Goal: Task Accomplishment & Management: Complete application form

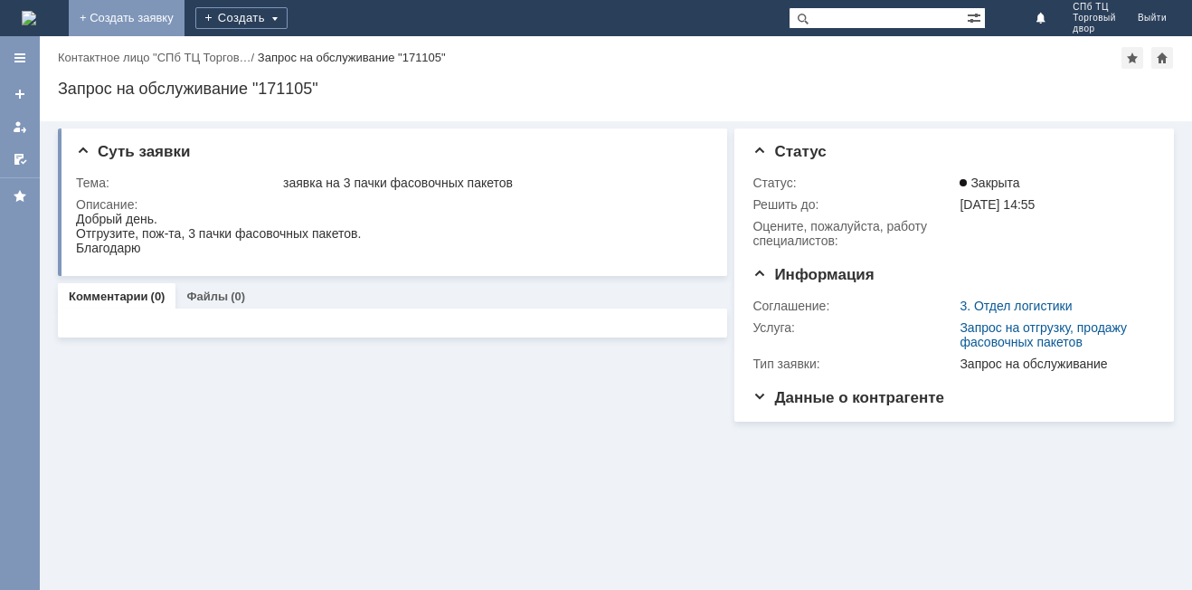
click at [184, 17] on link "+ Создать заявку" at bounding box center [127, 18] width 116 height 36
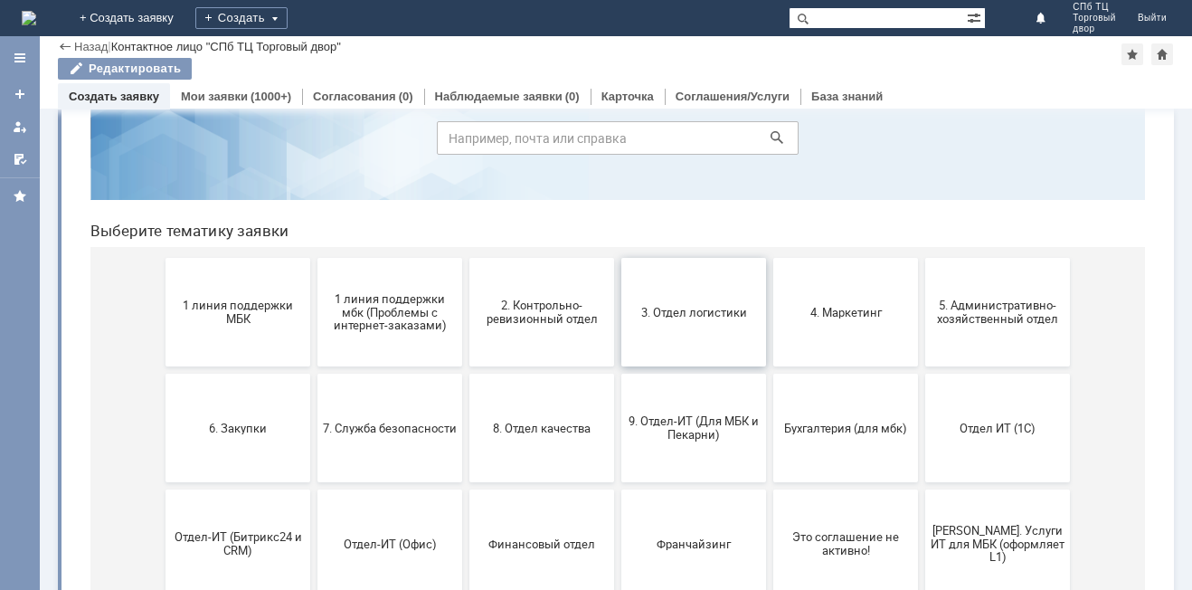
scroll to position [90, 0]
click at [548, 307] on span "2. Контрольно-ревизионный отдел" at bounding box center [542, 311] width 134 height 27
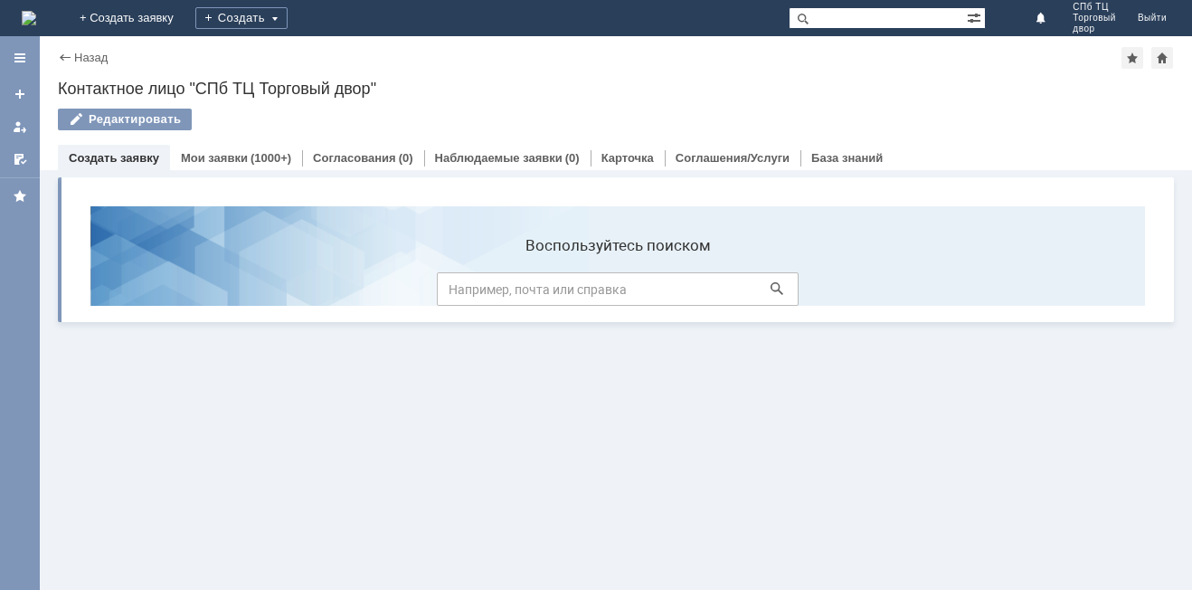
scroll to position [0, 0]
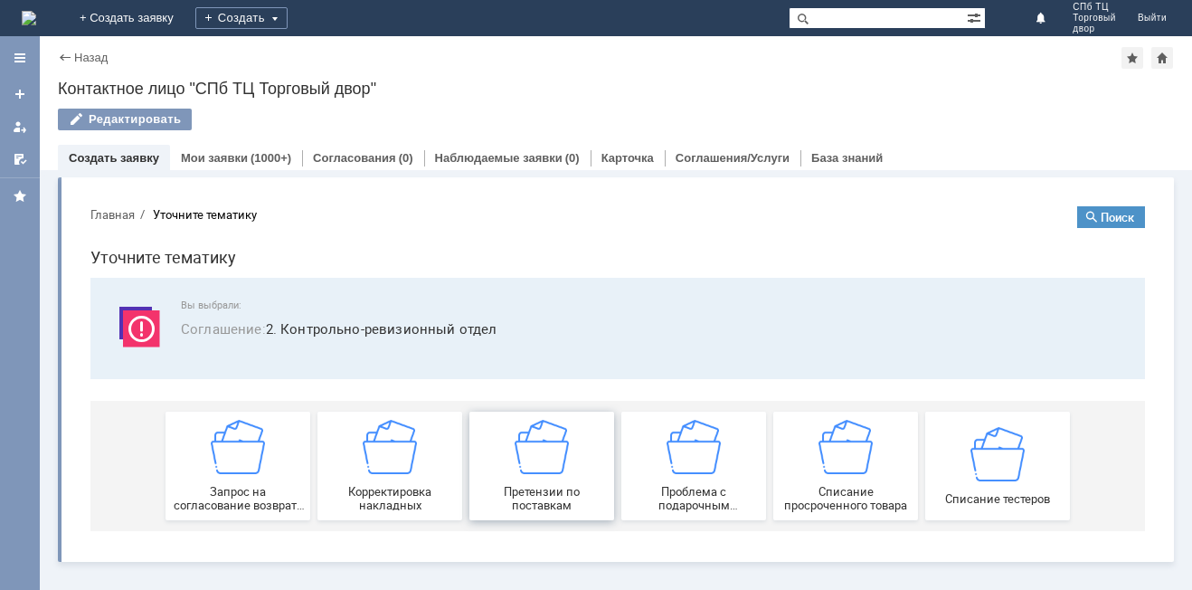
click at [534, 468] on img at bounding box center [542, 447] width 54 height 54
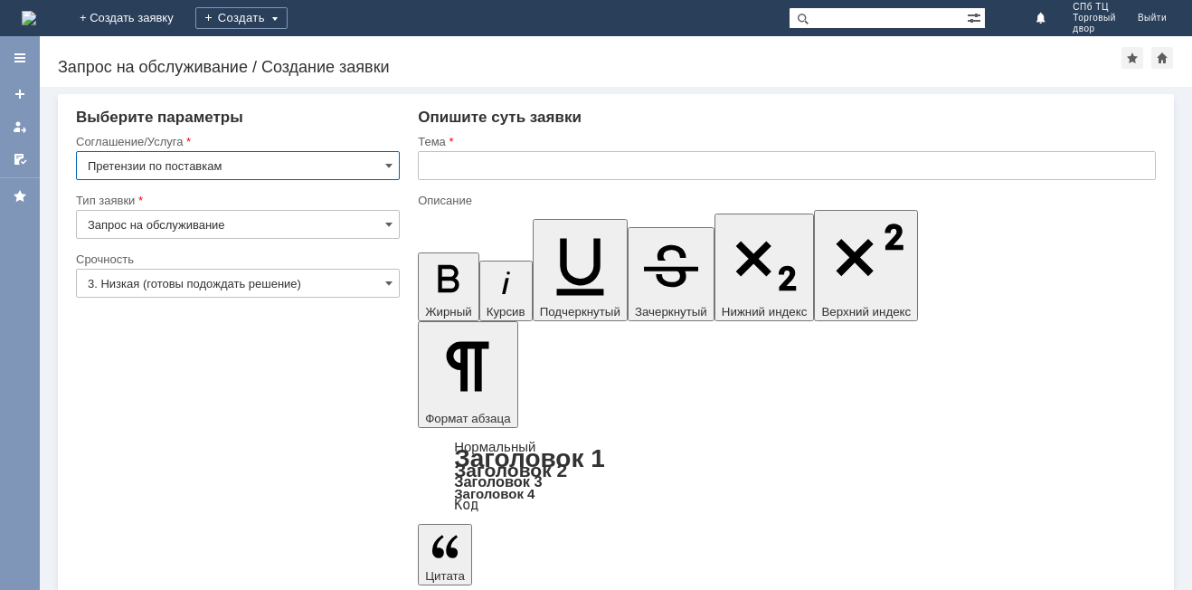
click at [470, 168] on input "text" at bounding box center [787, 165] width 738 height 29
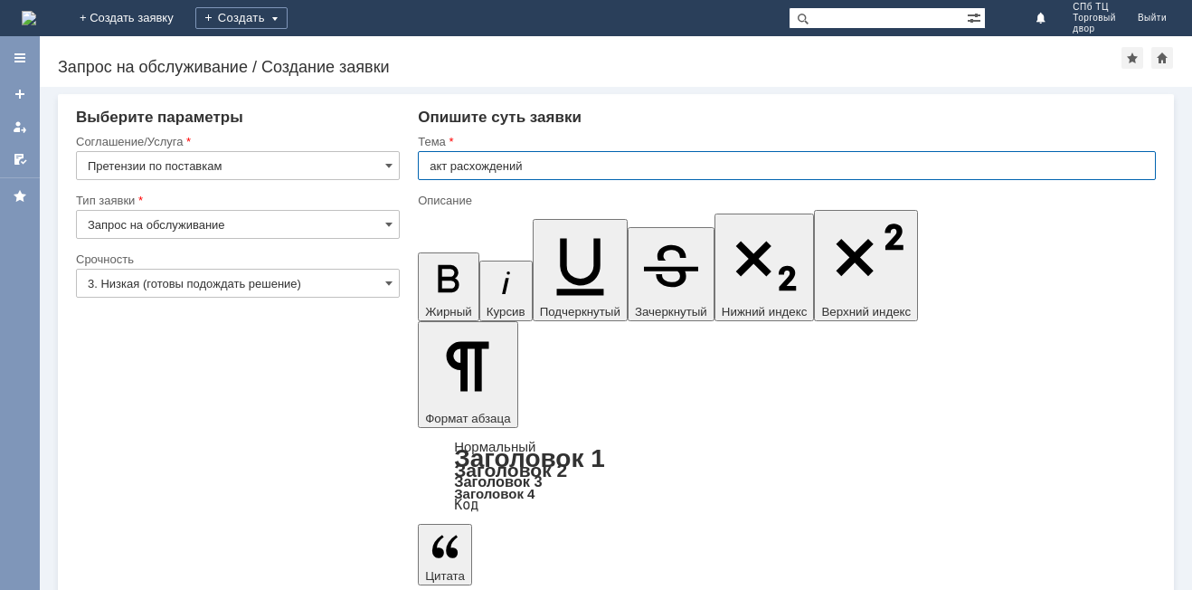
type input "акт расхождений"
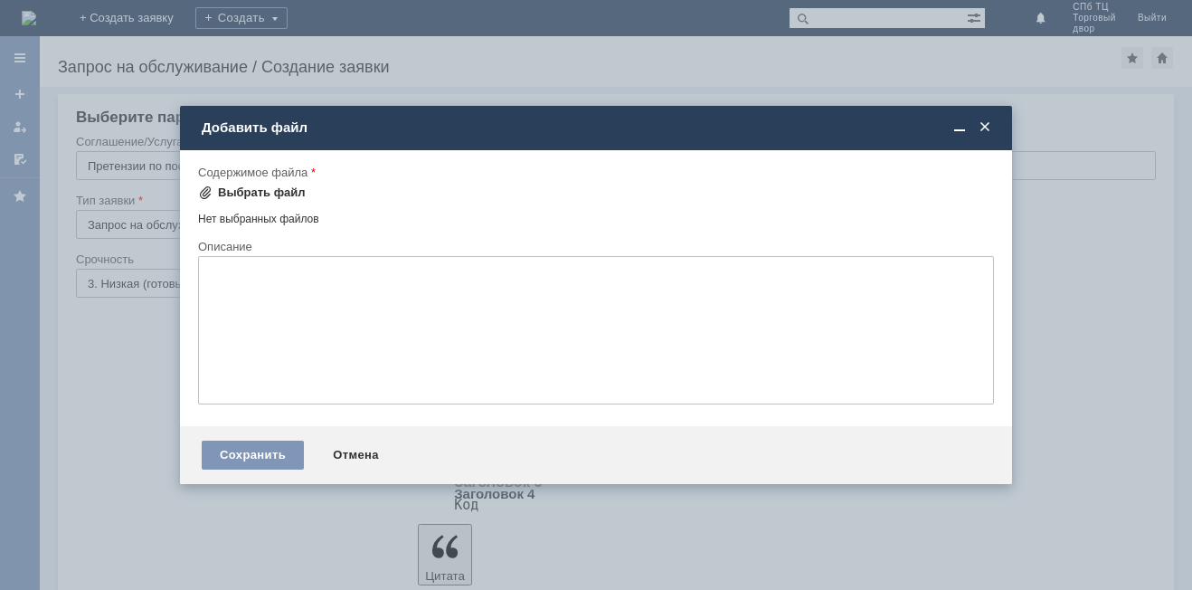
click at [252, 187] on div "Выбрать файл" at bounding box center [262, 192] width 88 height 14
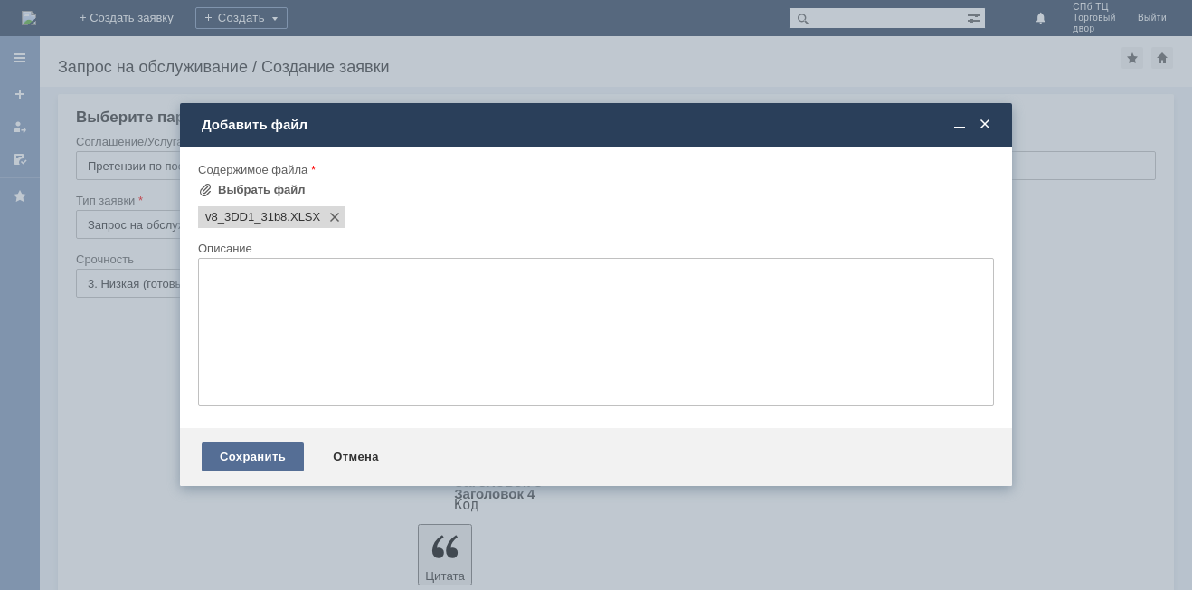
click at [223, 465] on div "Сохранить" at bounding box center [253, 456] width 102 height 29
